Goal: Information Seeking & Learning: Learn about a topic

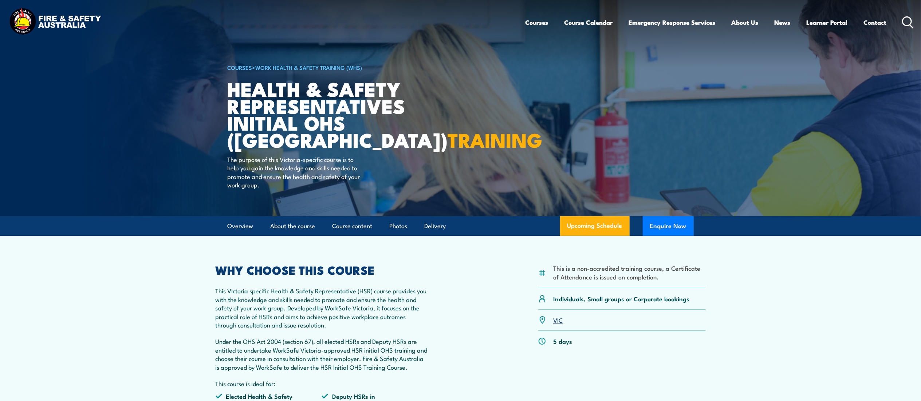
click at [911, 21] on circle at bounding box center [907, 21] width 9 height 9
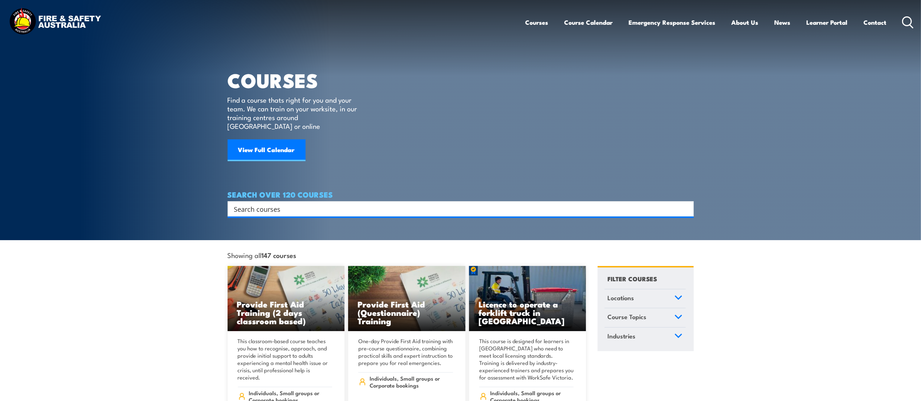
click at [345, 204] on input "Search input" at bounding box center [456, 209] width 444 height 11
type input "observer"
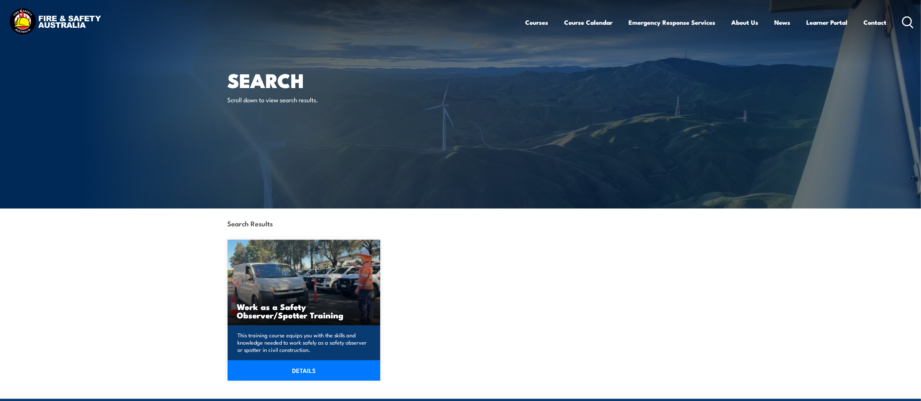
click at [265, 319] on h3 "Work as a Safety Observer/Spotter Training" at bounding box center [304, 311] width 134 height 17
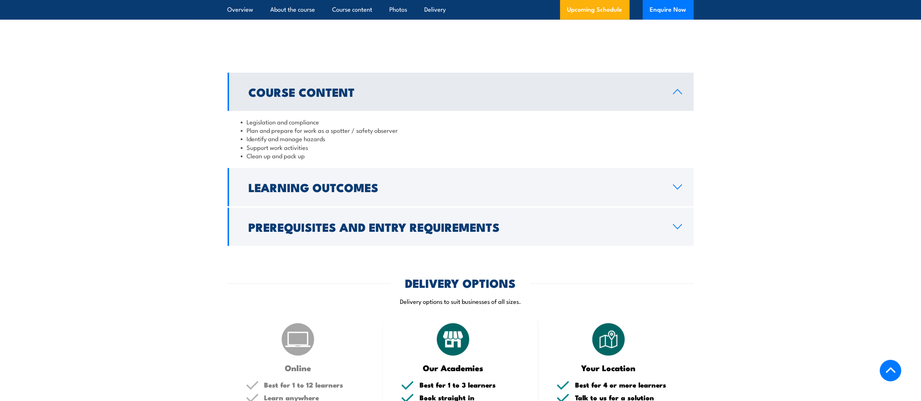
scroll to position [534, 0]
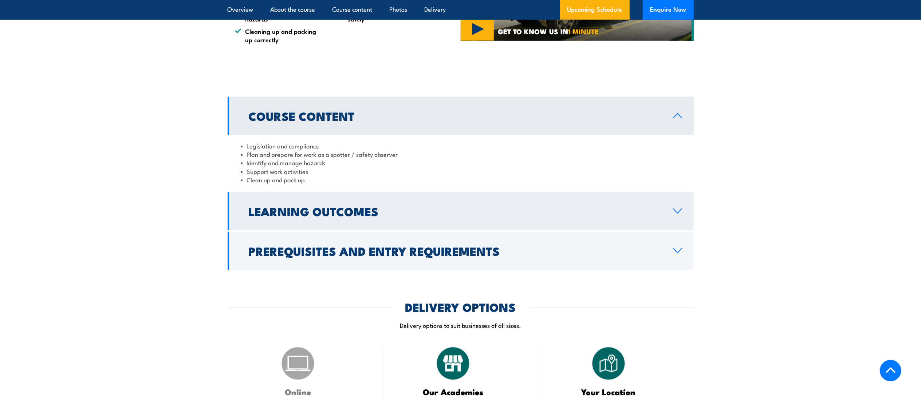
click at [388, 211] on h2 "Learning Outcomes" at bounding box center [455, 211] width 413 height 10
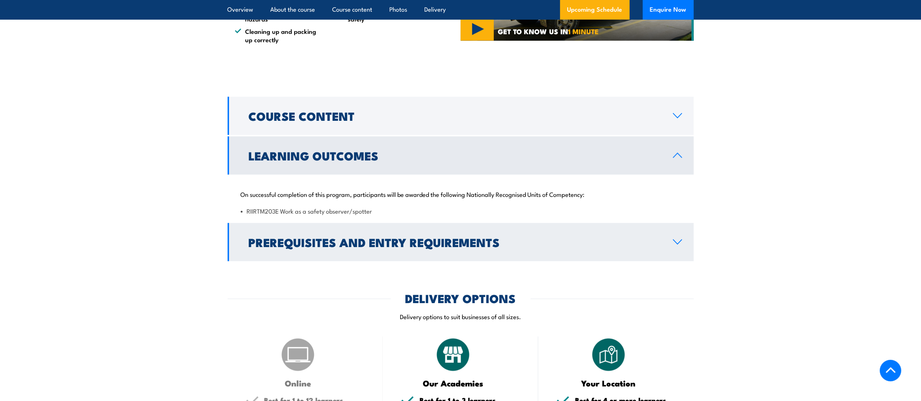
click at [373, 240] on h2 "Prerequisites and Entry Requirements" at bounding box center [455, 242] width 413 height 10
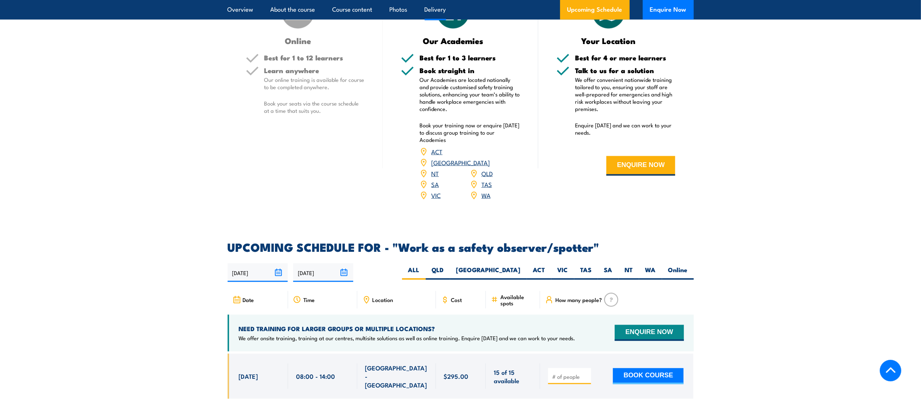
scroll to position [943, 0]
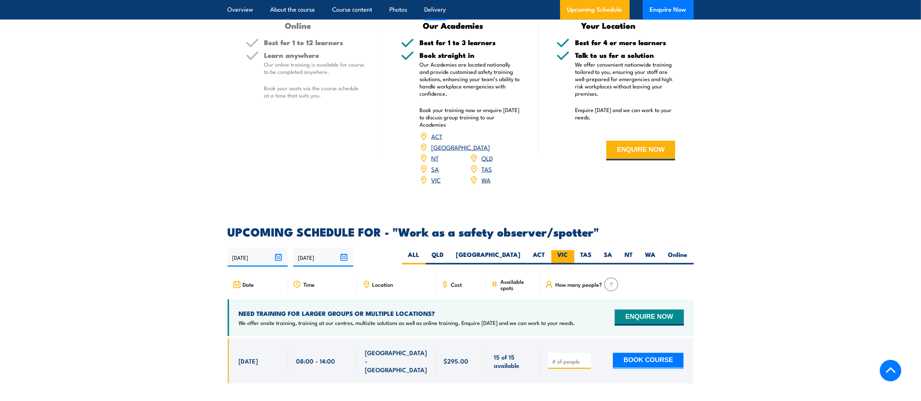
click at [563, 251] on label "VIC" at bounding box center [563, 258] width 23 height 14
click at [568, 251] on input "VIC" at bounding box center [570, 253] width 5 height 5
radio input "true"
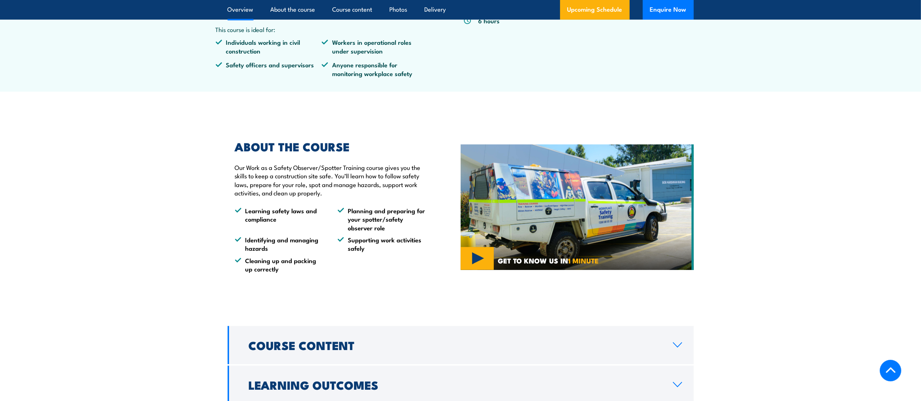
scroll to position [221, 0]
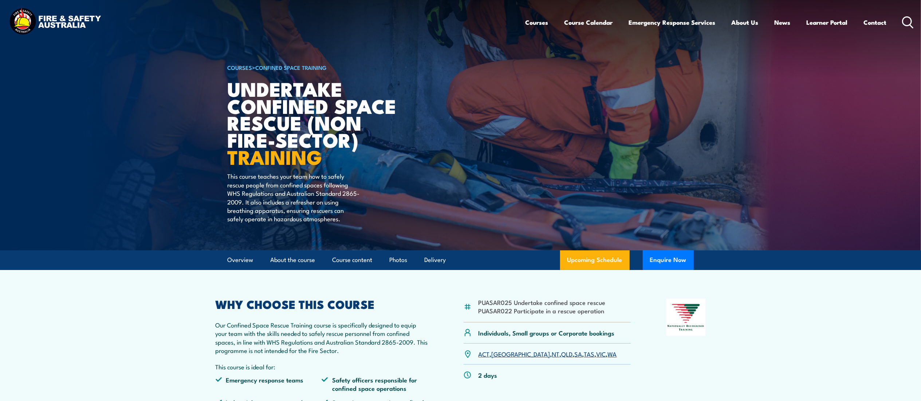
click at [909, 20] on icon at bounding box center [908, 22] width 12 height 12
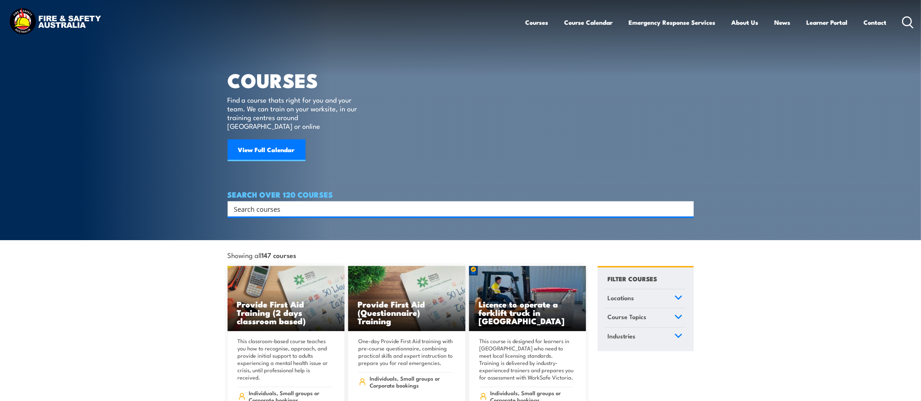
click at [347, 204] on input "Search input" at bounding box center [456, 209] width 444 height 11
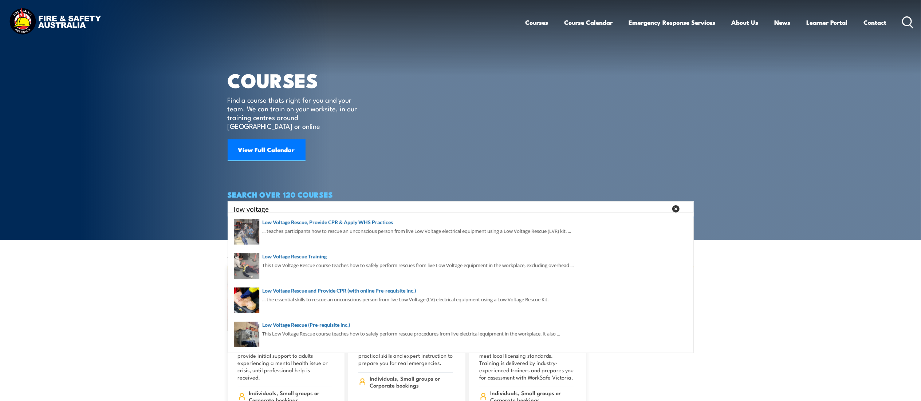
type input "low voltage"
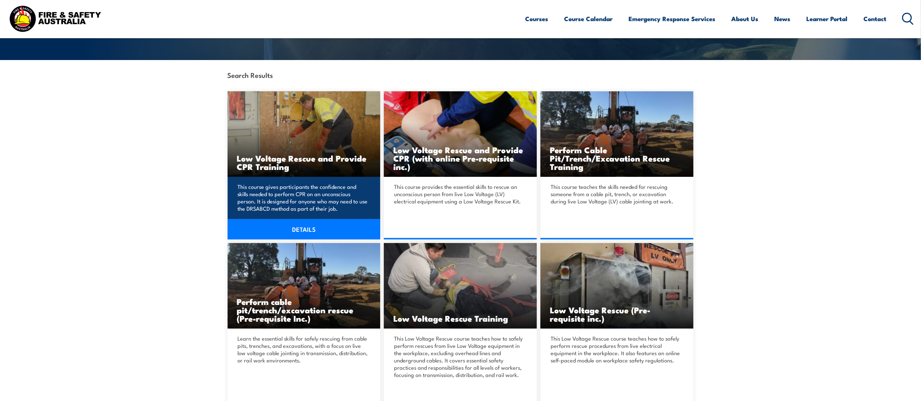
scroll to position [149, 0]
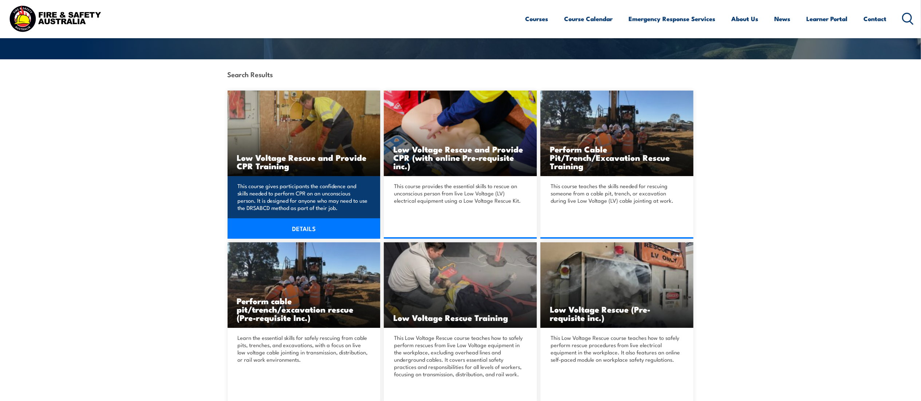
click at [322, 158] on h3 "Low Voltage Rescue and Provide CPR Training" at bounding box center [304, 161] width 134 height 17
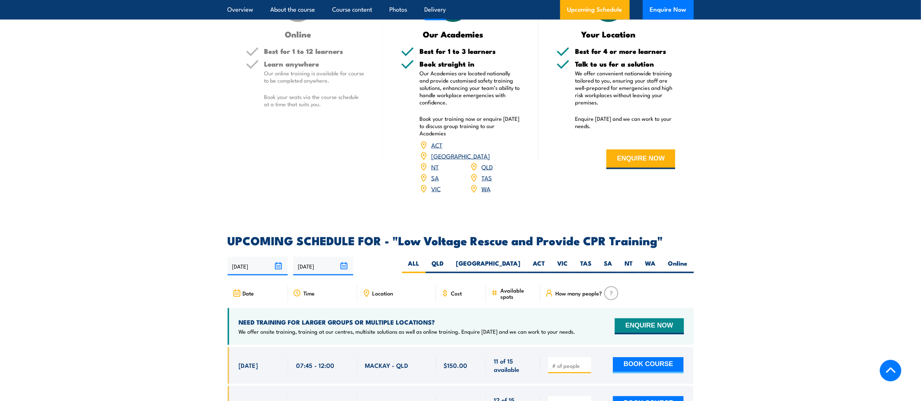
scroll to position [1044, 0]
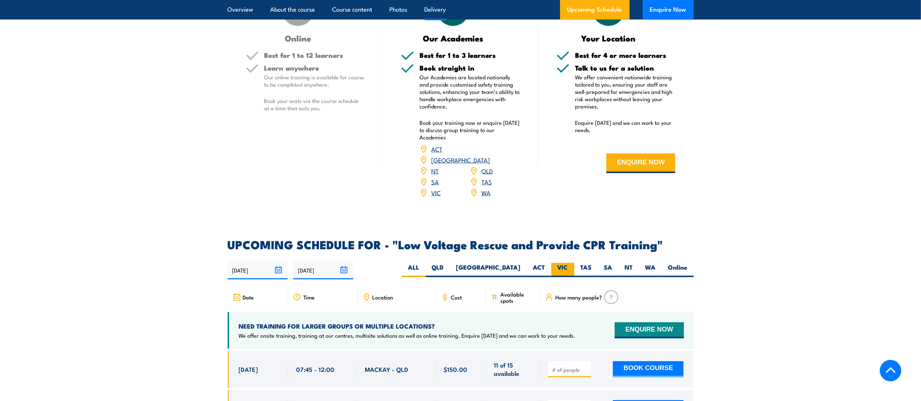
click at [564, 263] on label "VIC" at bounding box center [563, 270] width 23 height 14
click at [568, 263] on input "VIC" at bounding box center [570, 265] width 5 height 5
radio input "true"
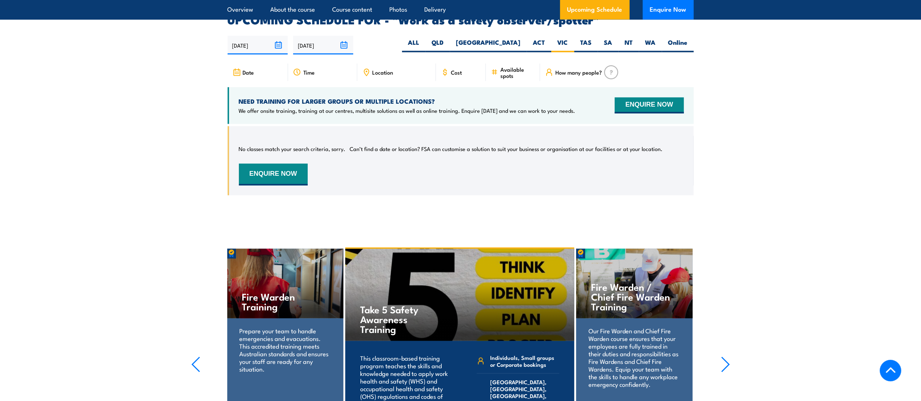
scroll to position [1117, 0]
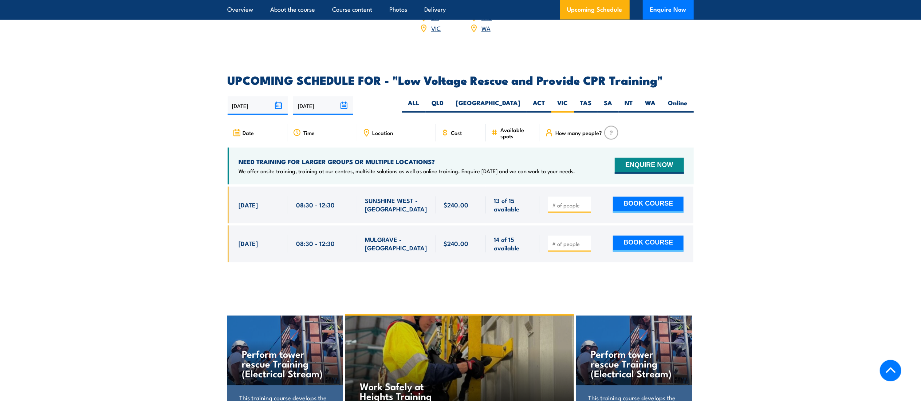
scroll to position [1207, 0]
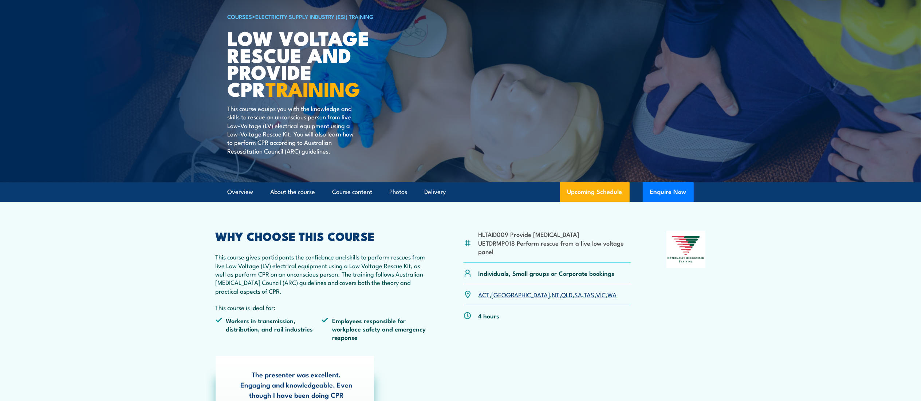
scroll to position [0, 0]
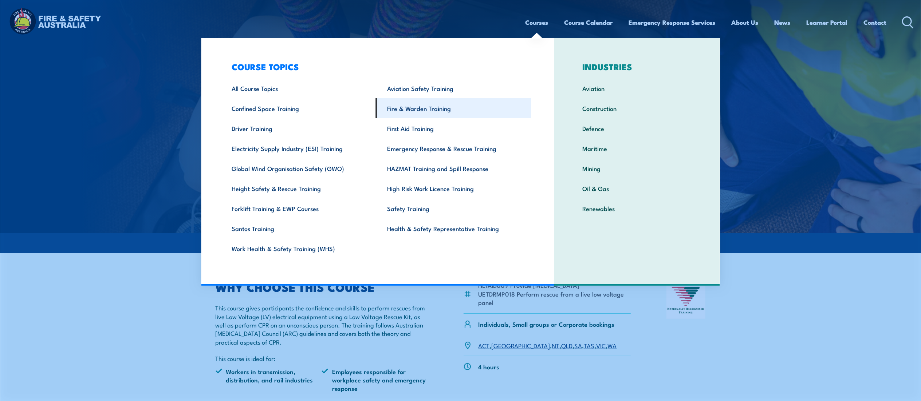
click at [411, 109] on link "Fire & Warden Training" at bounding box center [454, 108] width 156 height 20
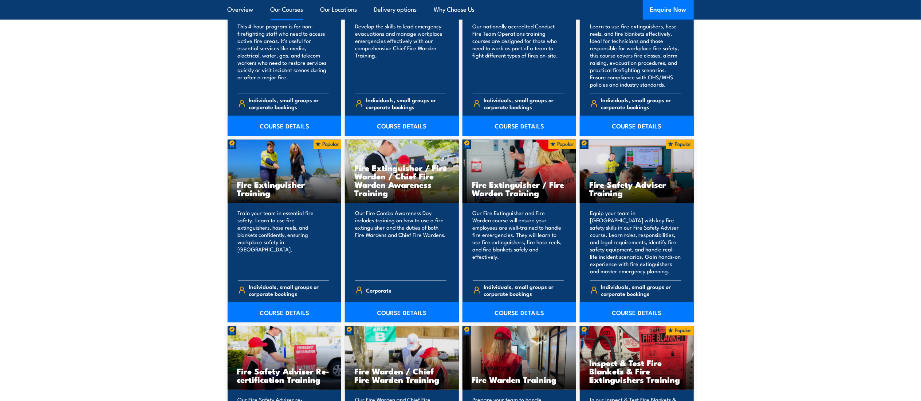
scroll to position [668, 0]
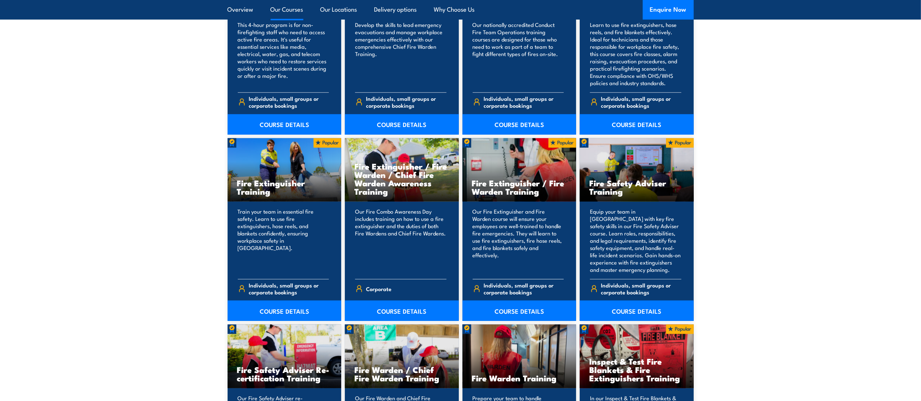
click at [512, 182] on h3 "Fire Extinguisher / Fire Warden Training" at bounding box center [519, 187] width 95 height 17
click at [497, 313] on link "COURSE DETAILS" at bounding box center [520, 311] width 114 height 20
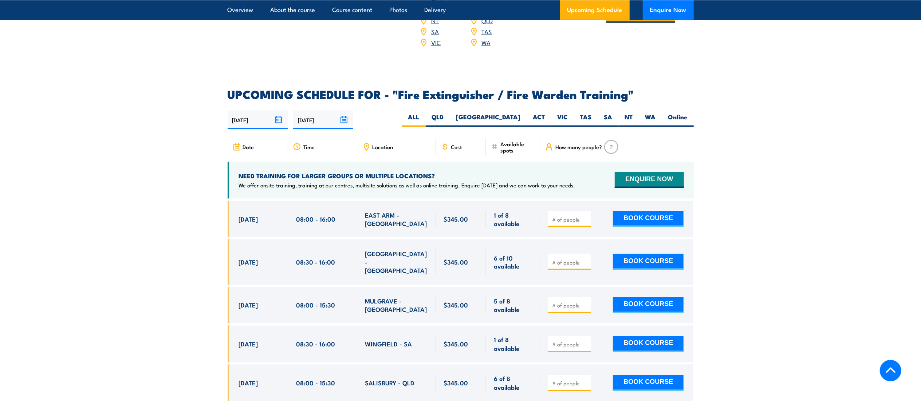
scroll to position [1119, 0]
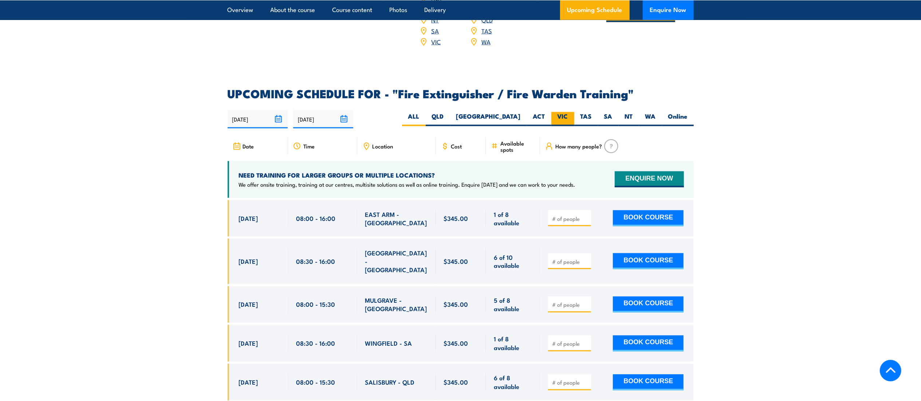
click at [567, 112] on label "VIC" at bounding box center [563, 119] width 23 height 14
click at [568, 112] on input "VIC" at bounding box center [570, 114] width 5 height 5
radio input "true"
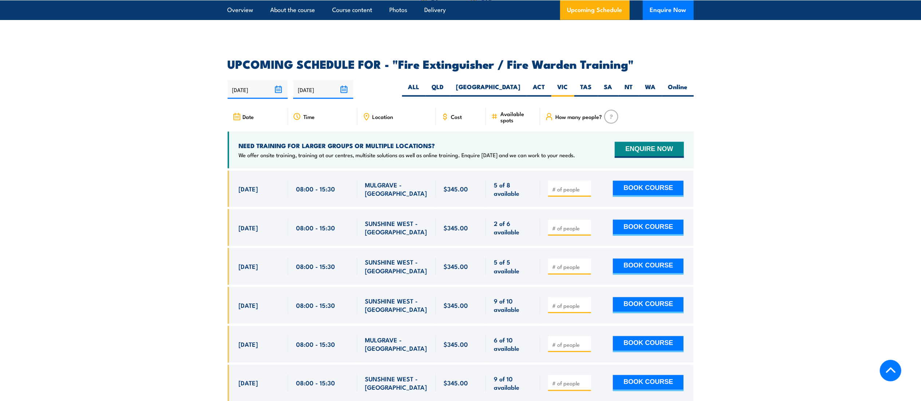
scroll to position [1150, 0]
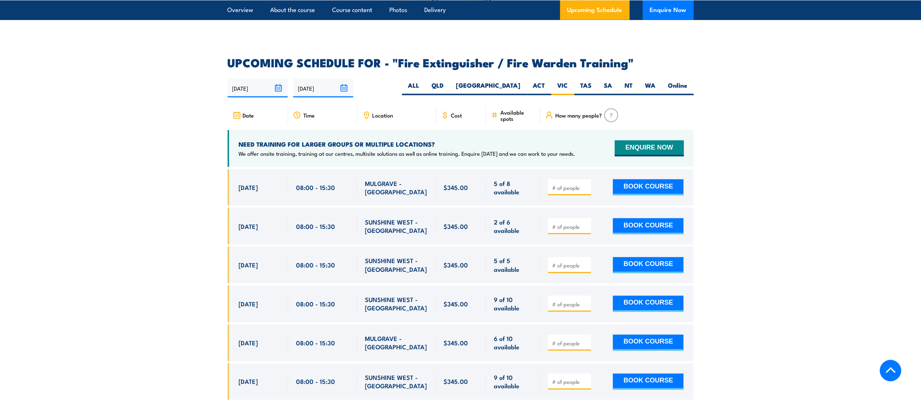
click at [780, 106] on section "UPCOMING SCHEDULE FOR - "Fire Extinguisher / Fire Warden Training" [DATE] [DATE]" at bounding box center [460, 312] width 921 height 510
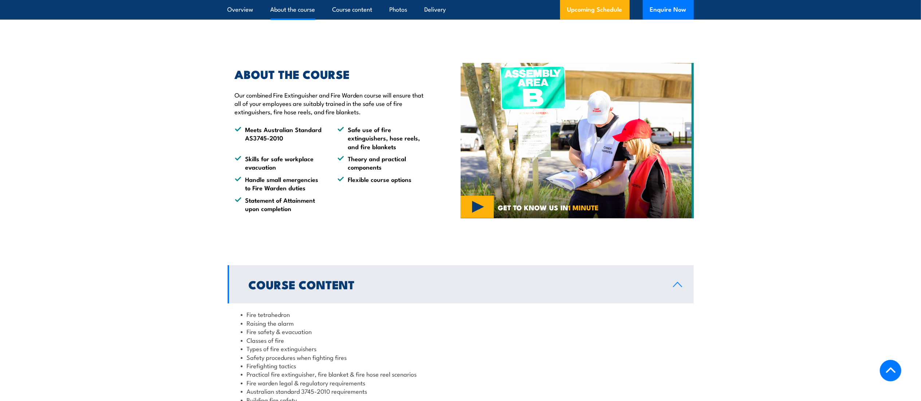
scroll to position [0, 0]
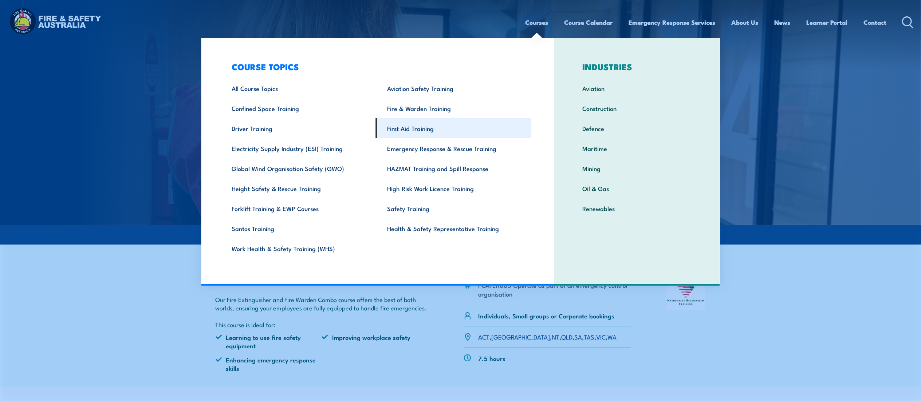
click at [401, 132] on link "First Aid Training" at bounding box center [454, 128] width 156 height 20
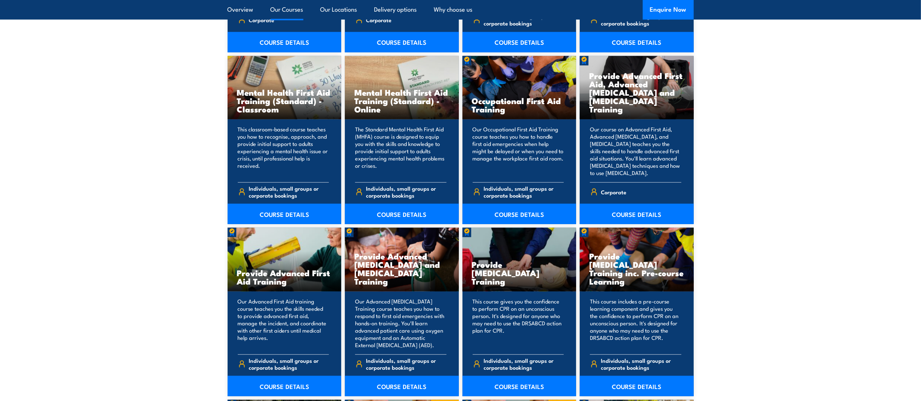
scroll to position [737, 0]
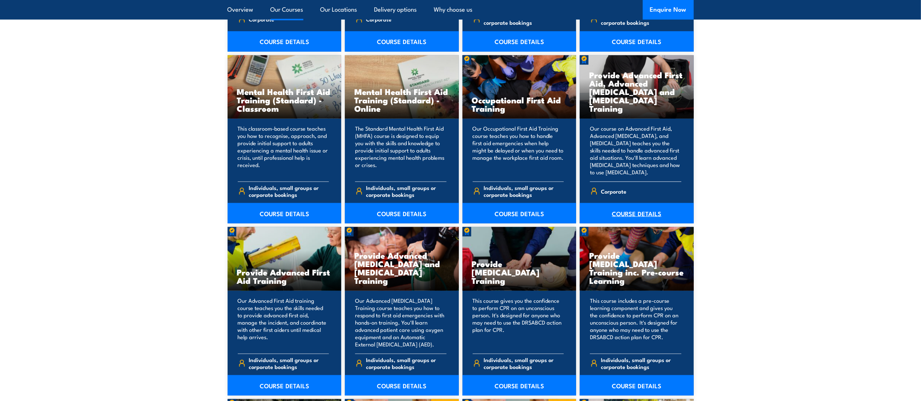
click at [622, 217] on link "COURSE DETAILS" at bounding box center [637, 213] width 114 height 20
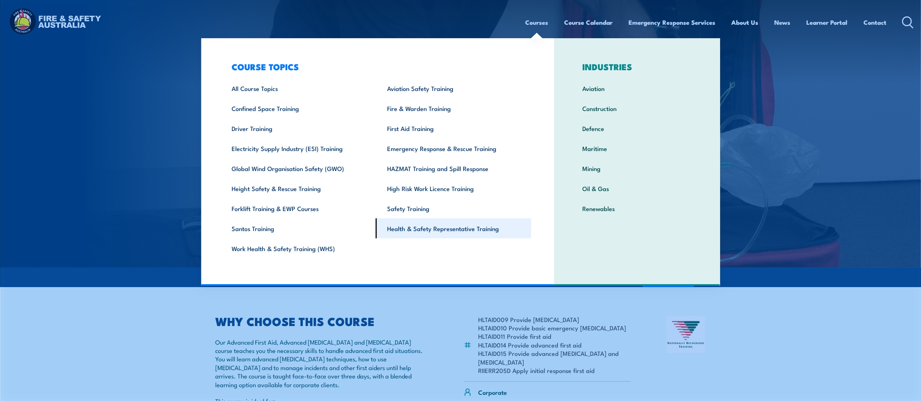
click at [410, 224] on link "Health & Safety Representative Training" at bounding box center [454, 229] width 156 height 20
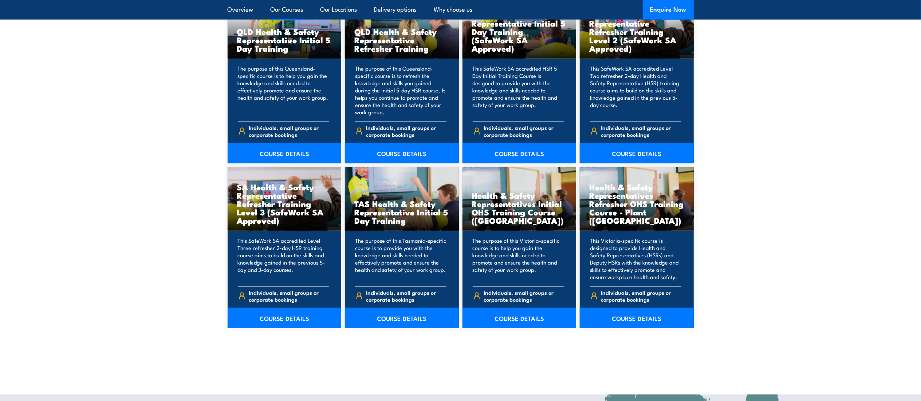
scroll to position [973, 0]
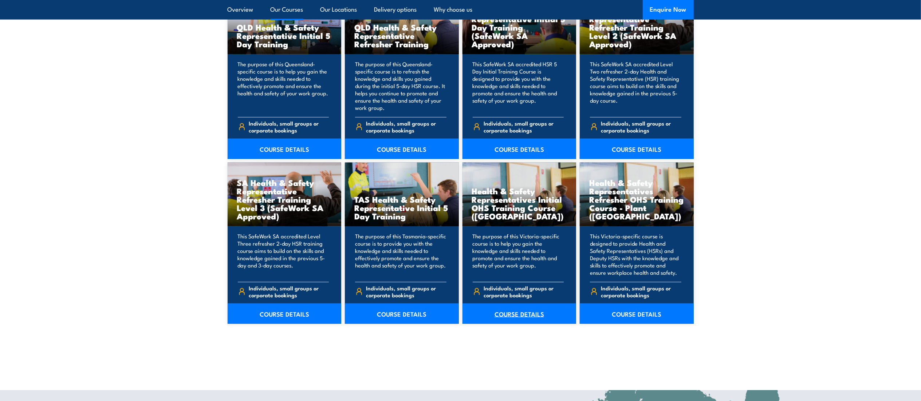
click at [506, 316] on link "COURSE DETAILS" at bounding box center [520, 314] width 114 height 20
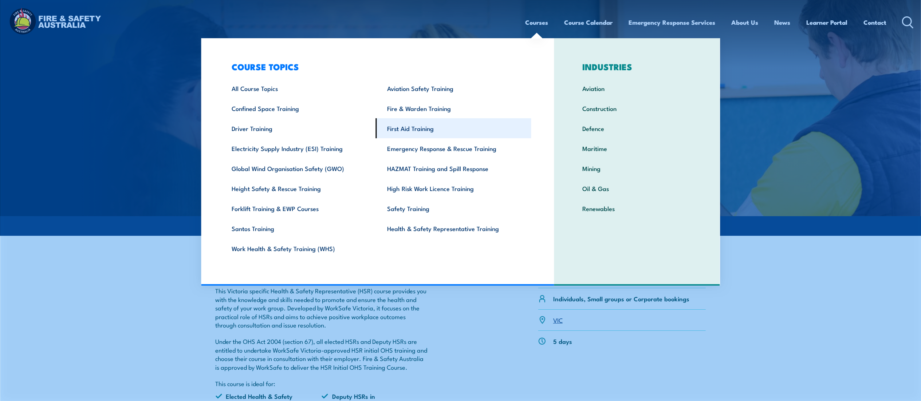
click at [413, 126] on link "First Aid Training" at bounding box center [454, 128] width 156 height 20
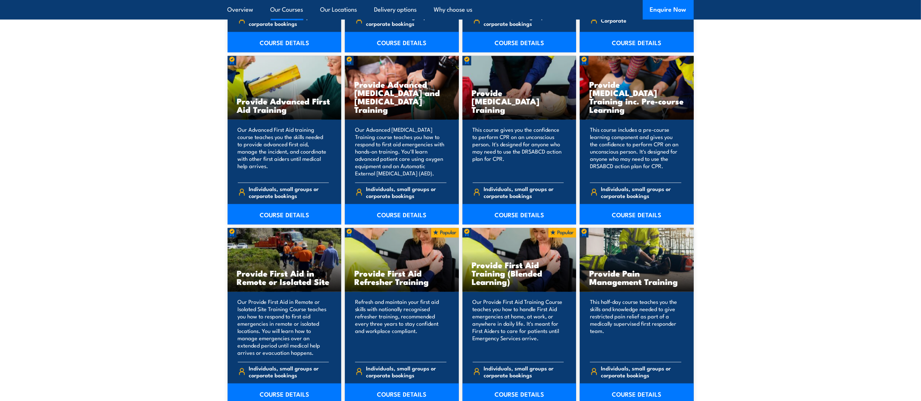
scroll to position [1131, 0]
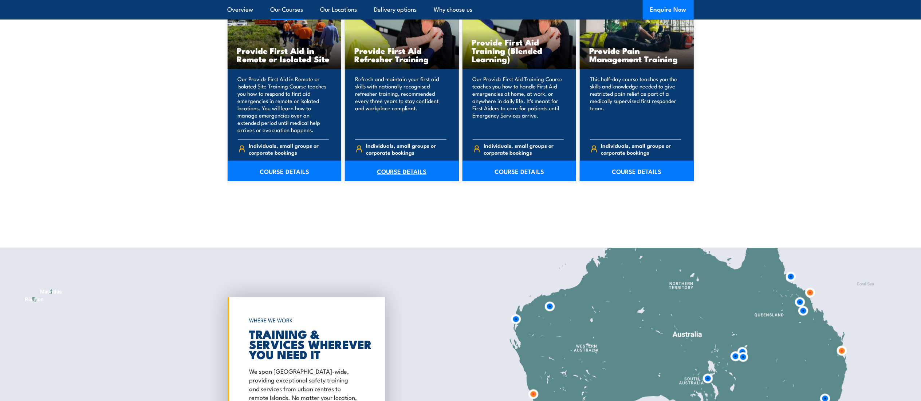
click at [407, 168] on link "COURSE DETAILS" at bounding box center [402, 171] width 114 height 20
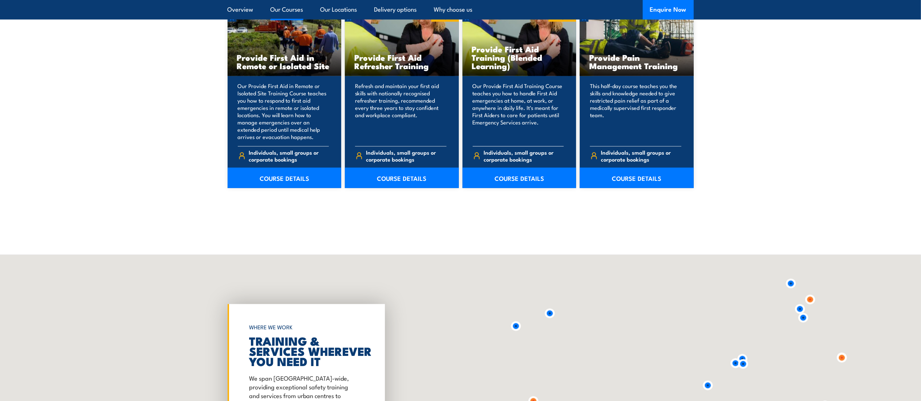
scroll to position [1131, 0]
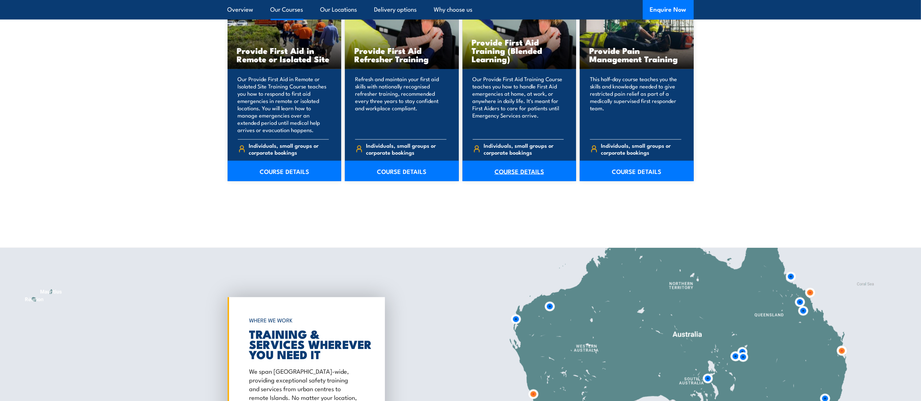
click at [513, 170] on link "COURSE DETAILS" at bounding box center [520, 171] width 114 height 20
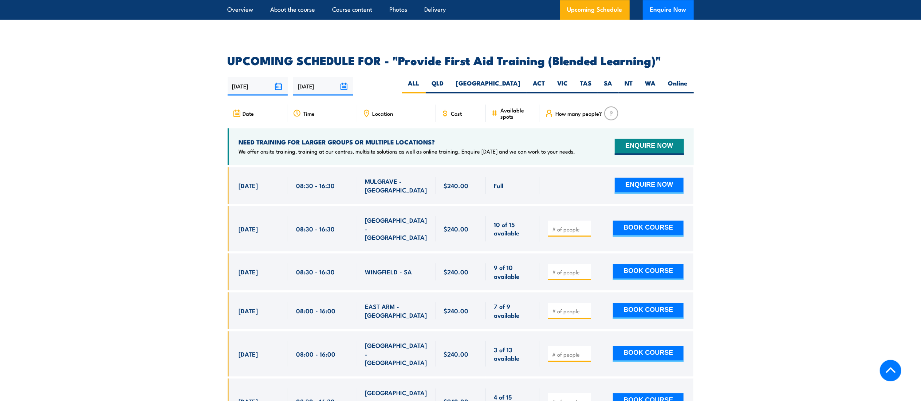
scroll to position [1387, 0]
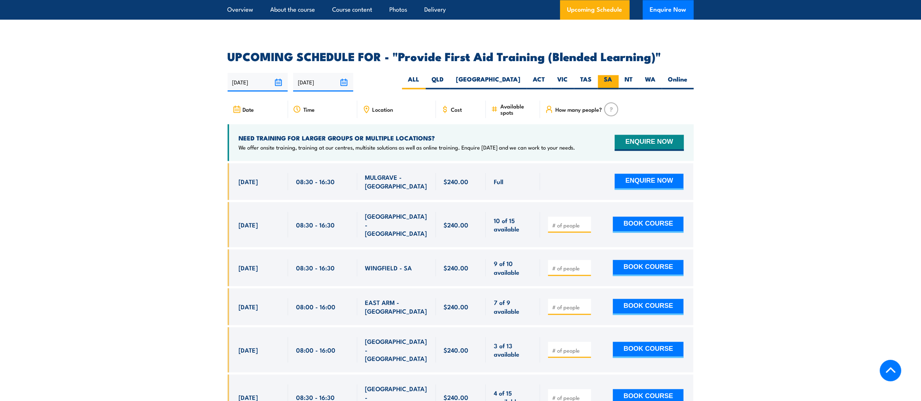
click at [616, 83] on label "SA" at bounding box center [608, 82] width 21 height 14
click at [616, 80] on input "SA" at bounding box center [615, 77] width 5 height 5
radio input "true"
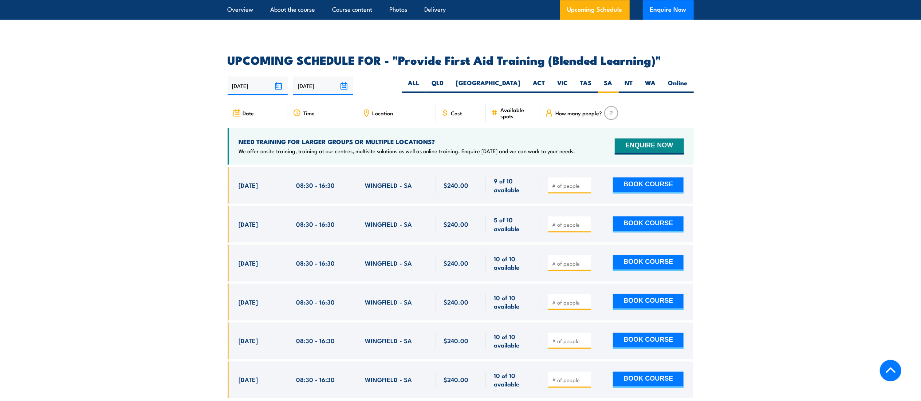
scroll to position [1394, 0]
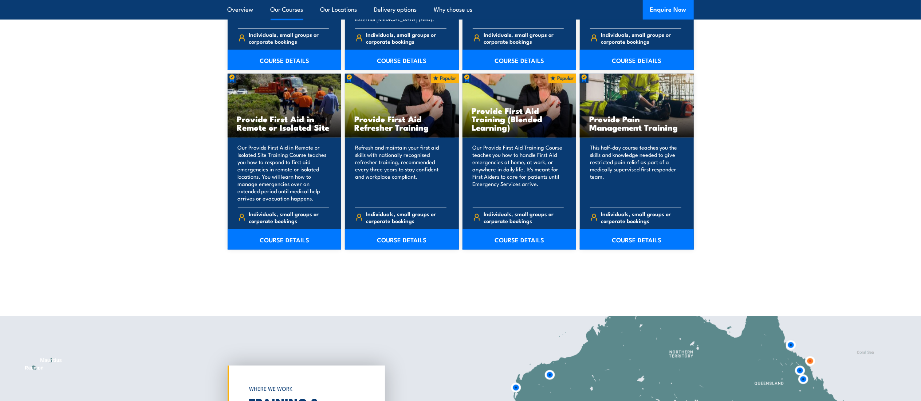
scroll to position [1053, 0]
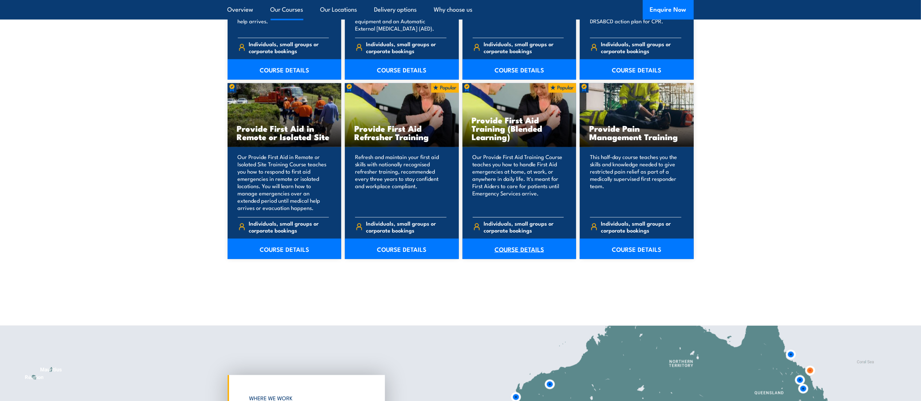
click at [510, 250] on link "COURSE DETAILS" at bounding box center [520, 249] width 114 height 20
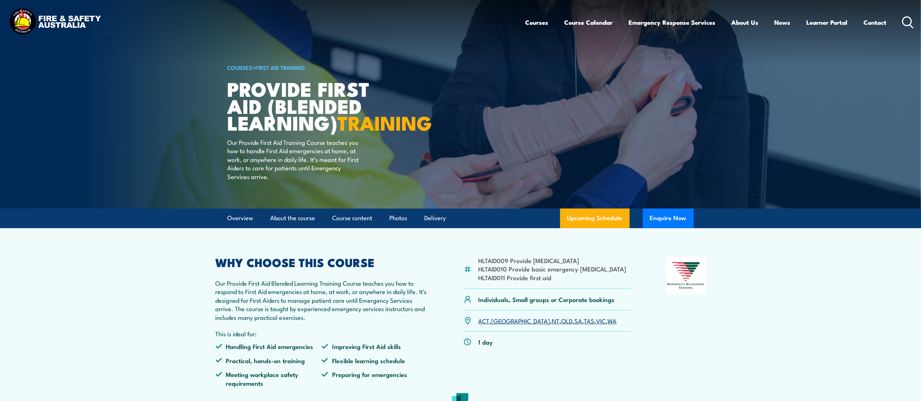
click at [575, 325] on link "SA" at bounding box center [579, 321] width 8 height 9
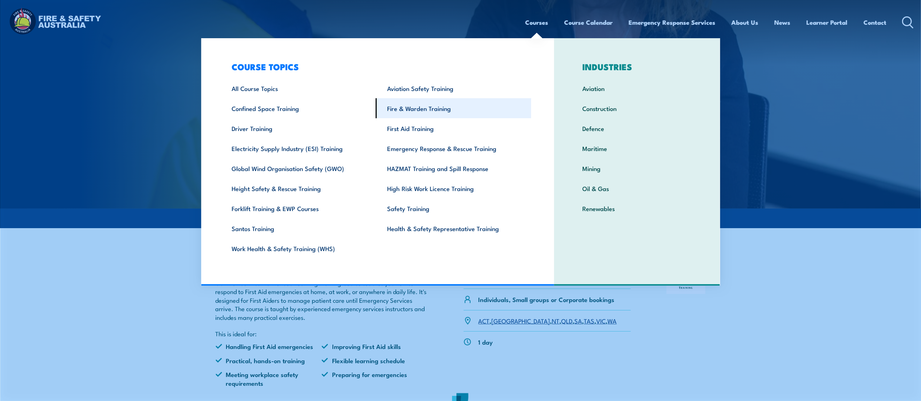
click at [429, 109] on link "Fire & Warden Training" at bounding box center [454, 108] width 156 height 20
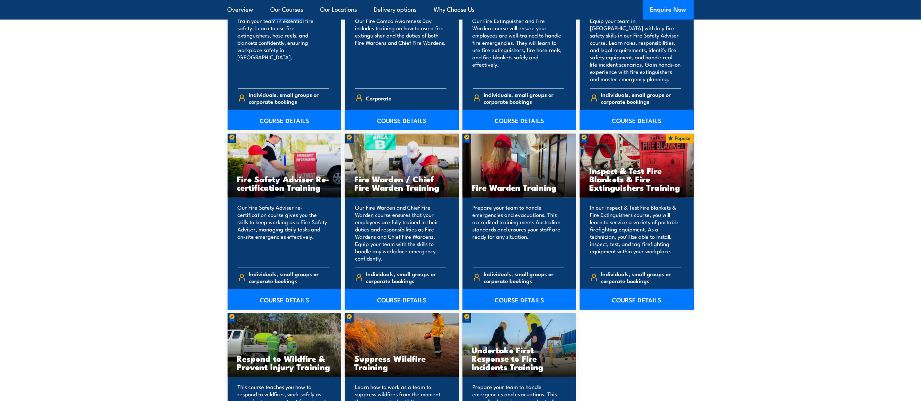
scroll to position [860, 0]
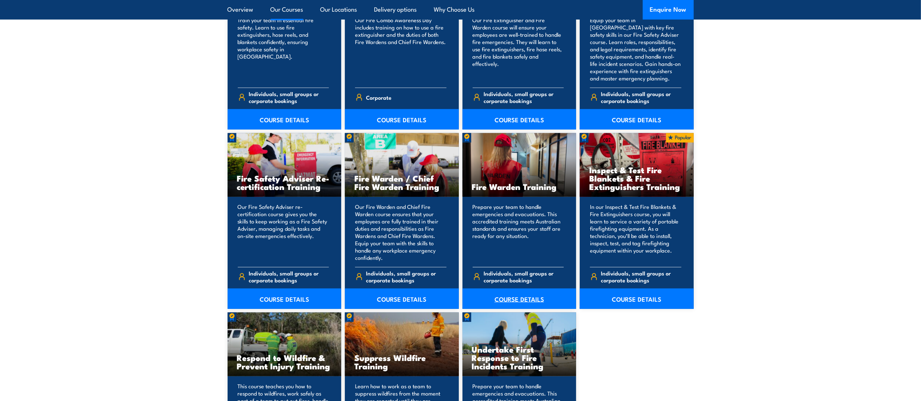
click at [513, 301] on link "COURSE DETAILS" at bounding box center [520, 299] width 114 height 20
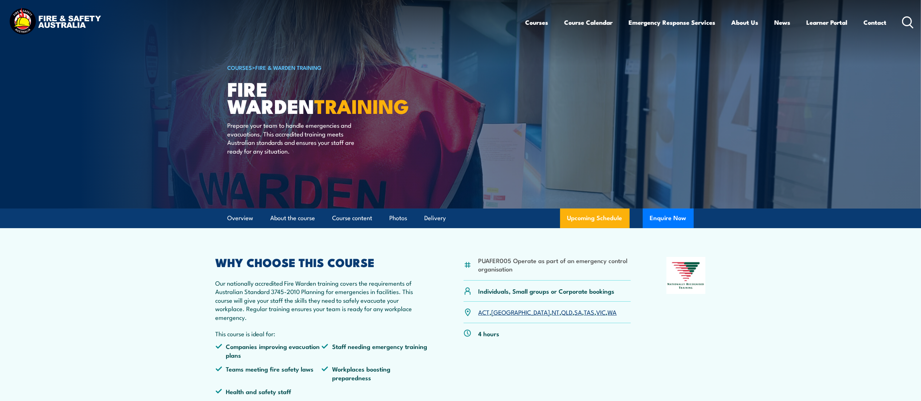
scroll to position [49, 0]
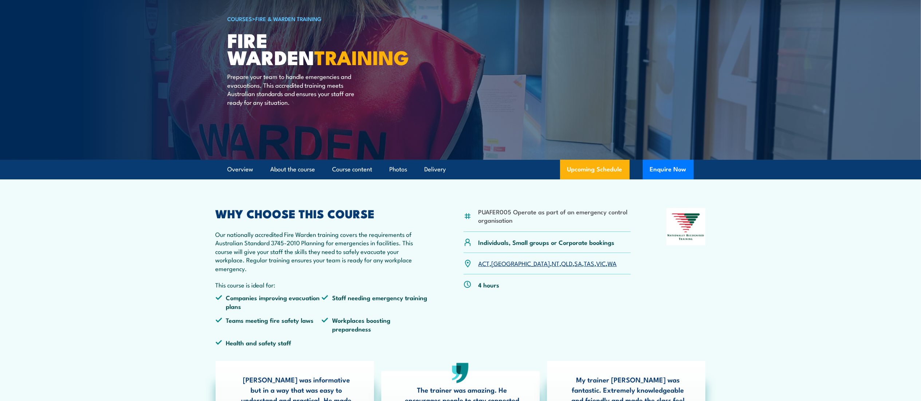
click at [552, 267] on link "NT" at bounding box center [556, 263] width 8 height 9
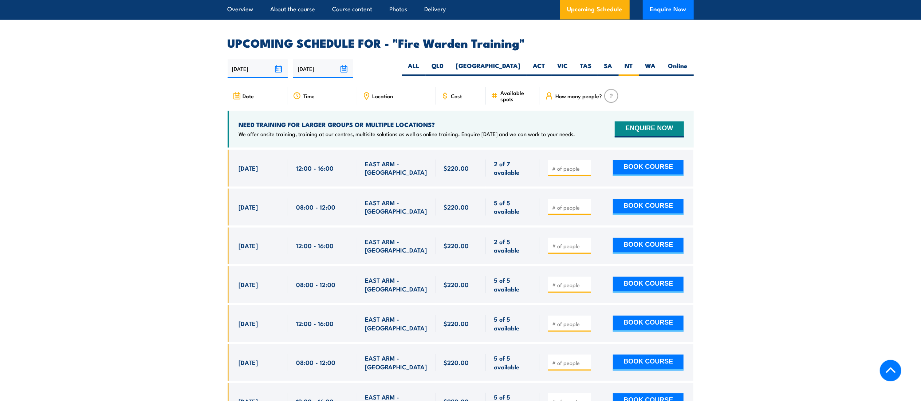
scroll to position [1360, 0]
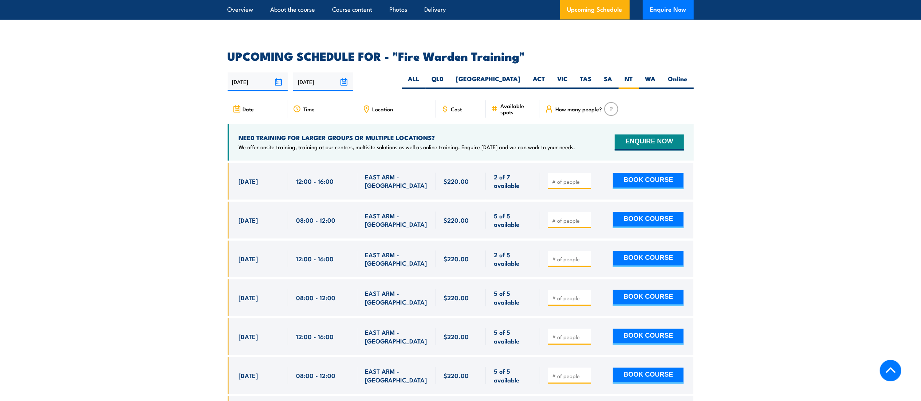
drag, startPoint x: 631, startPoint y: 206, endPoint x: 24, endPoint y: 313, distance: 616.3
click at [24, 313] on section "UPCOMING SCHEDULE FOR - "Fire Warden Training" 23/09/2025 22/03/2026" at bounding box center [460, 267] width 921 height 432
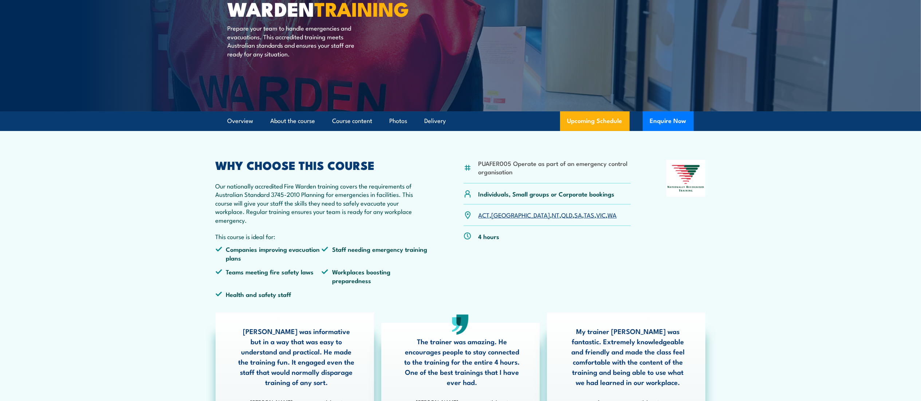
scroll to position [0, 0]
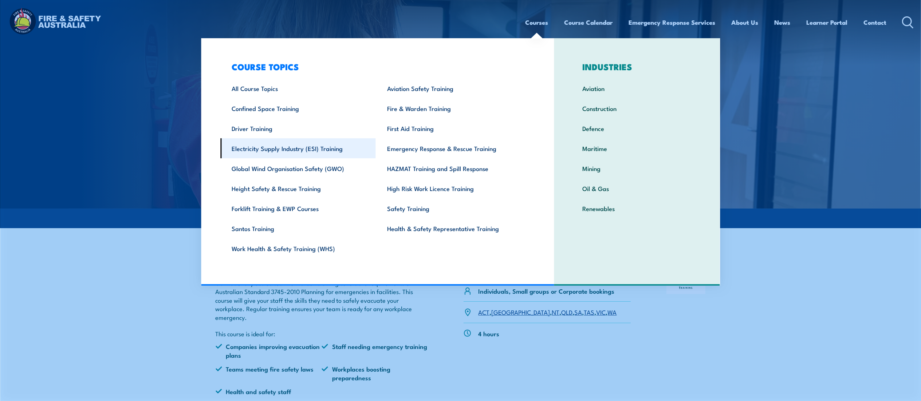
click at [280, 150] on link "Electricity Supply Industry (ESI) Training" at bounding box center [298, 148] width 156 height 20
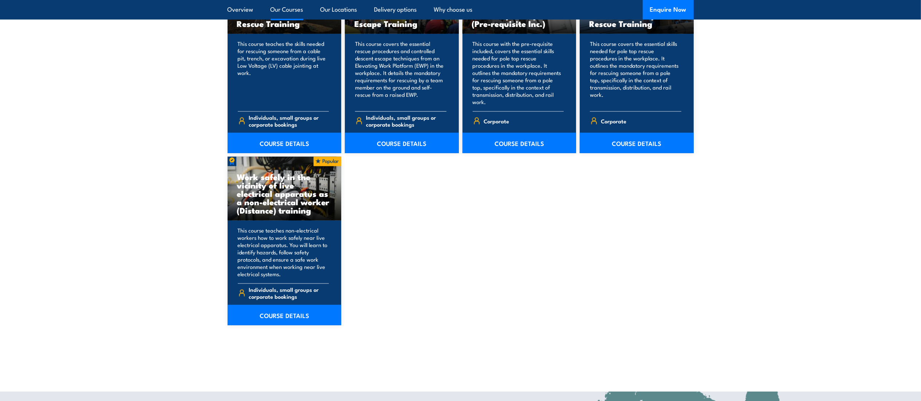
scroll to position [1017, 0]
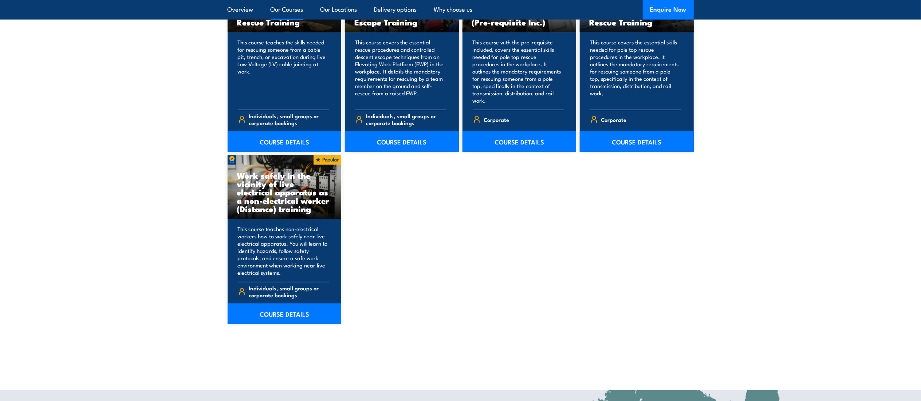
click at [277, 307] on link "COURSE DETAILS" at bounding box center [285, 314] width 114 height 20
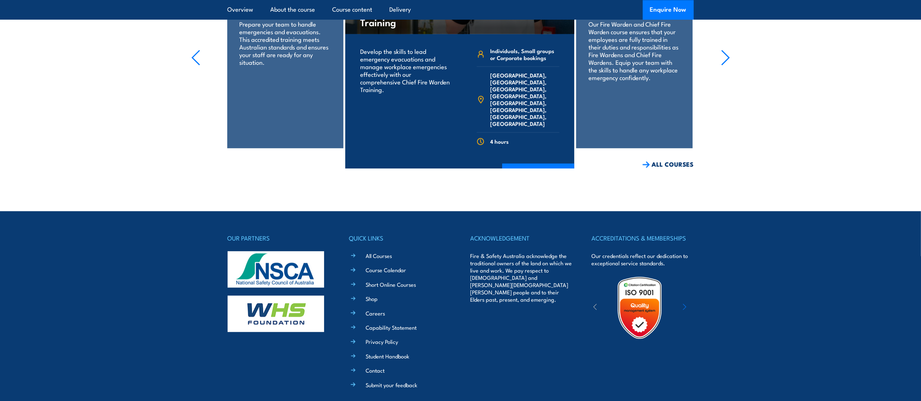
scroll to position [1565, 0]
